Goal: Find specific page/section

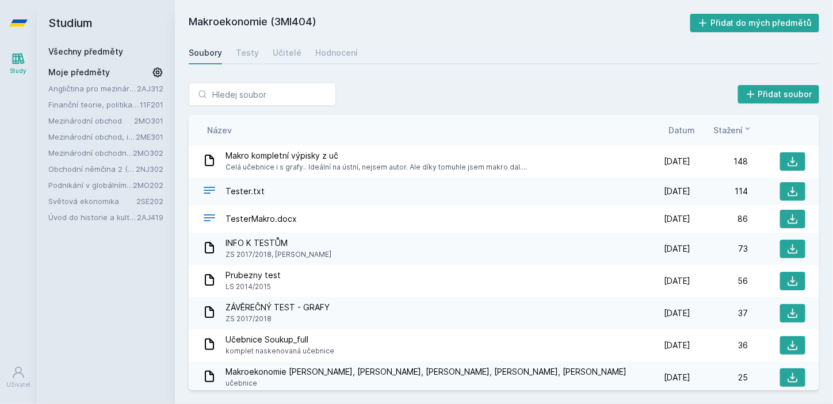
click at [116, 49] on link "Všechny předměty" at bounding box center [85, 52] width 75 height 10
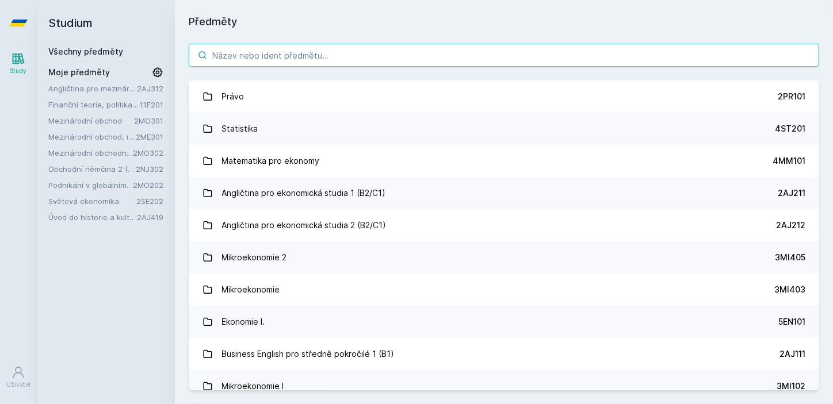
click at [247, 59] on input "search" at bounding box center [504, 55] width 630 height 23
click at [323, 58] on input "search" at bounding box center [504, 55] width 630 height 23
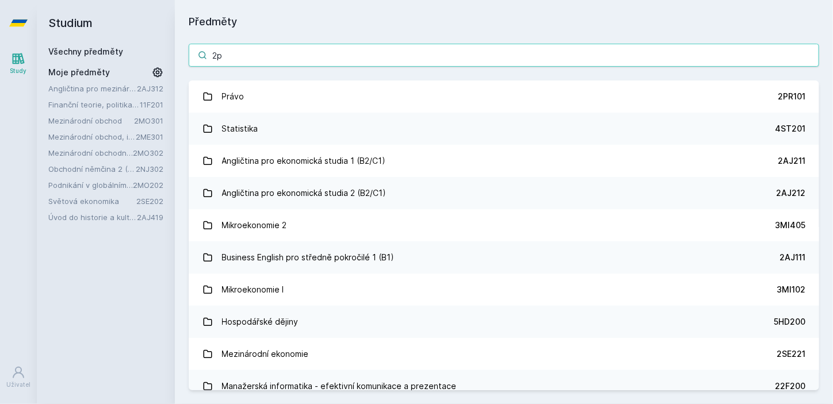
type input "2pl"
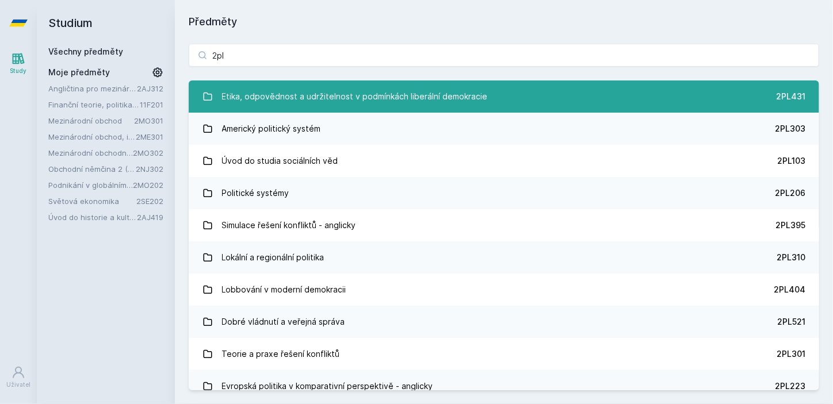
click at [472, 102] on div "Etika, odpovědnost a udržitelnost v podmínkách liberální demokracie" at bounding box center [355, 96] width 266 height 23
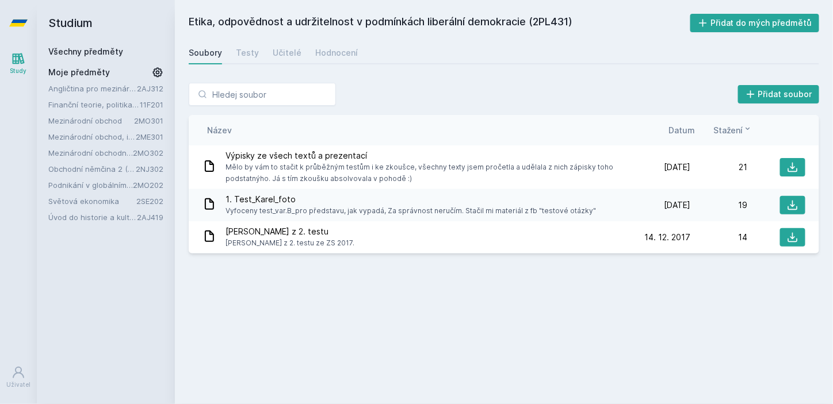
click at [124, 21] on h2 "Studium" at bounding box center [105, 23] width 115 height 46
click at [128, 55] on div "Všechny předměty" at bounding box center [105, 52] width 115 height 12
click at [104, 49] on link "Všechny předměty" at bounding box center [85, 52] width 75 height 10
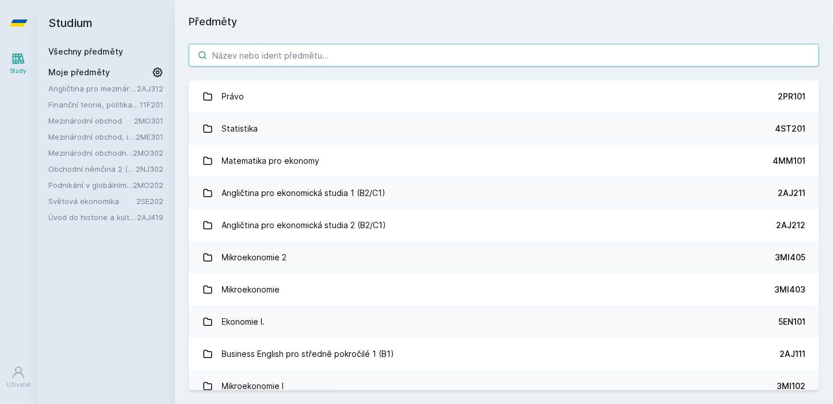
click at [331, 57] on input "search" at bounding box center [504, 55] width 630 height 23
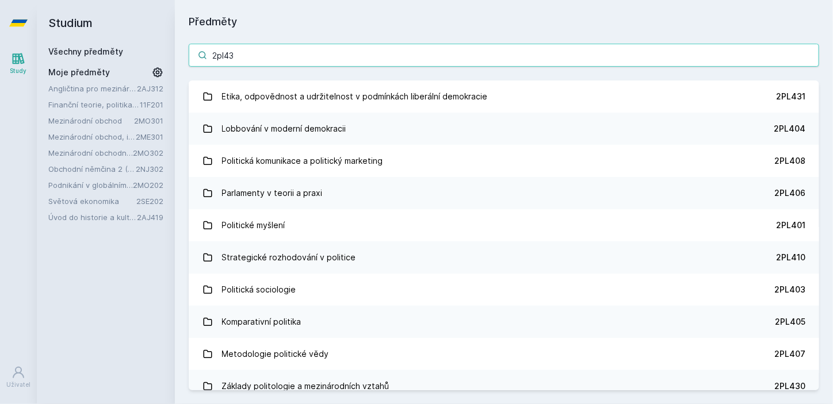
type input "2pl432"
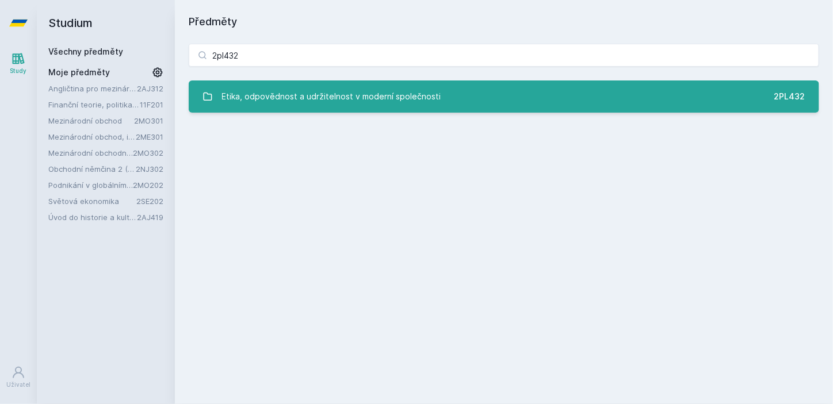
click at [339, 94] on div "Etika, odpovědnost a udržitelnost v moderní společnosti" at bounding box center [331, 96] width 219 height 23
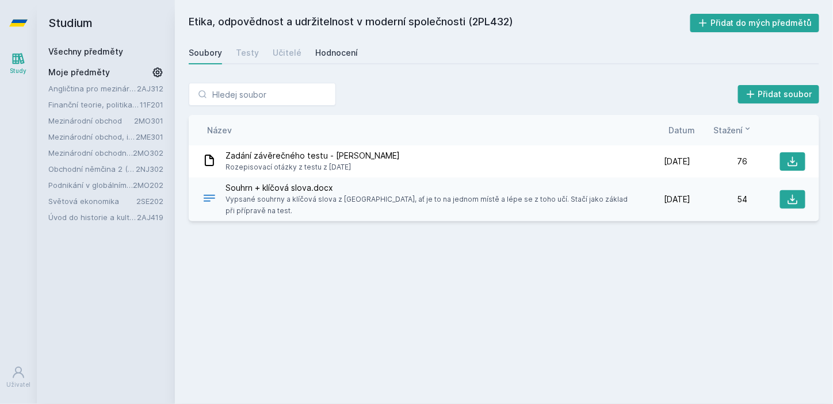
click at [331, 58] on div "Hodnocení" at bounding box center [336, 53] width 43 height 12
